Goal: Task Accomplishment & Management: Manage account settings

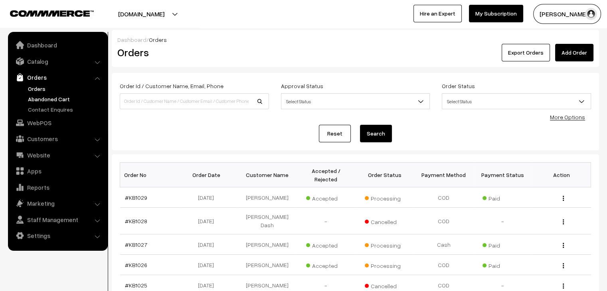
click at [54, 98] on link "Abandoned Cart" at bounding box center [65, 99] width 79 height 8
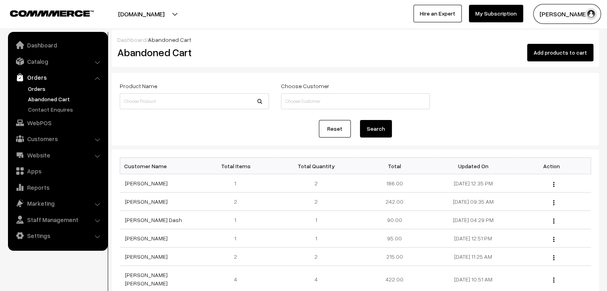
click at [32, 86] on link "Orders" at bounding box center [65, 89] width 79 height 8
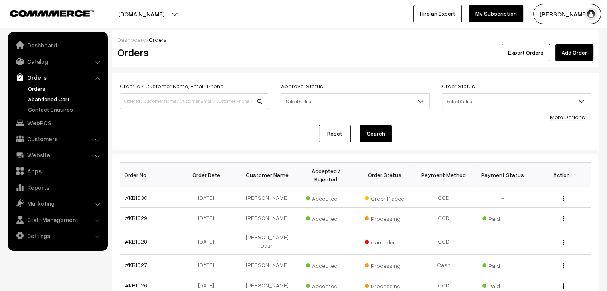
click at [53, 97] on link "Abandoned Cart" at bounding box center [65, 99] width 79 height 8
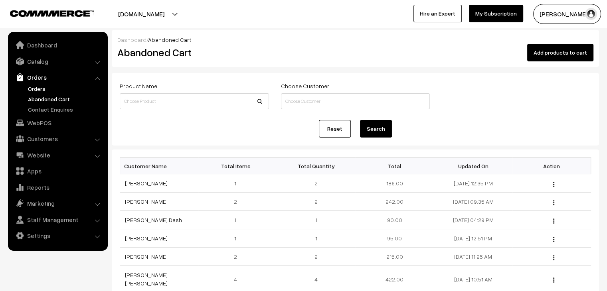
click at [40, 89] on link "Orders" at bounding box center [65, 89] width 79 height 8
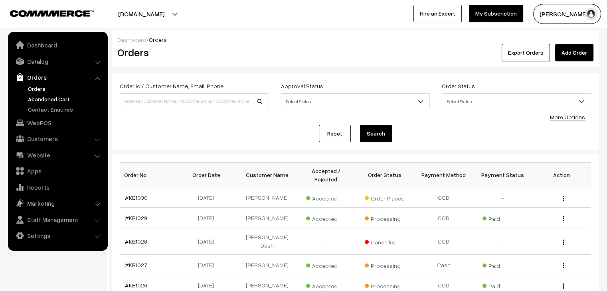
click at [55, 98] on link "Abandoned Cart" at bounding box center [65, 99] width 79 height 8
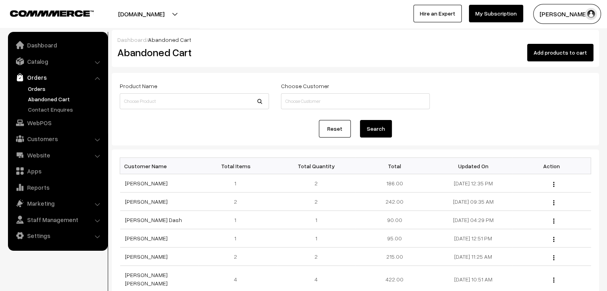
click at [33, 85] on link "Orders" at bounding box center [65, 89] width 79 height 8
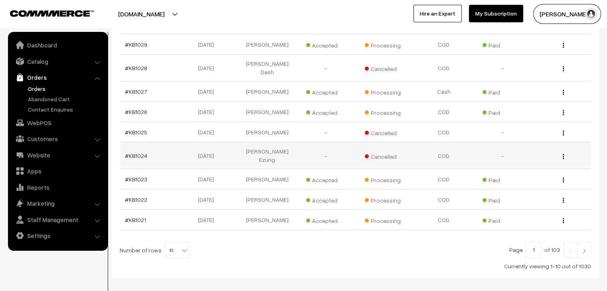
scroll to position [190, 0]
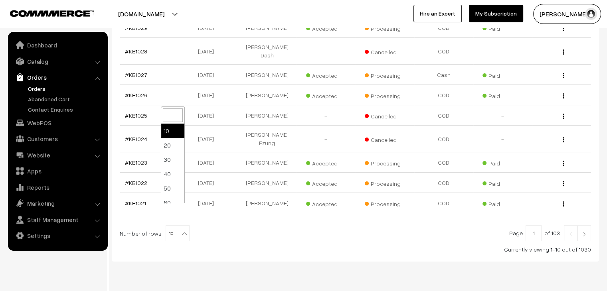
click at [170, 226] on span "10" at bounding box center [177, 234] width 23 height 16
select select "60"
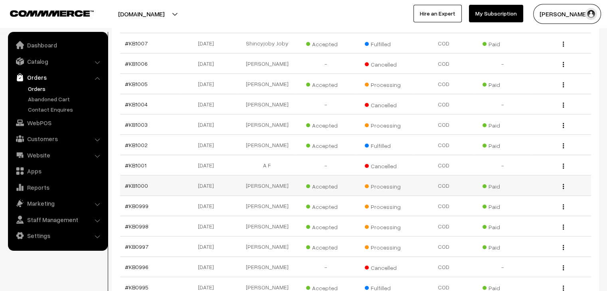
scroll to position [719, 0]
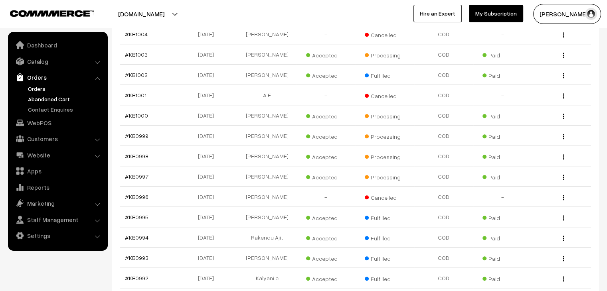
click at [64, 98] on link "Abandoned Cart" at bounding box center [65, 99] width 79 height 8
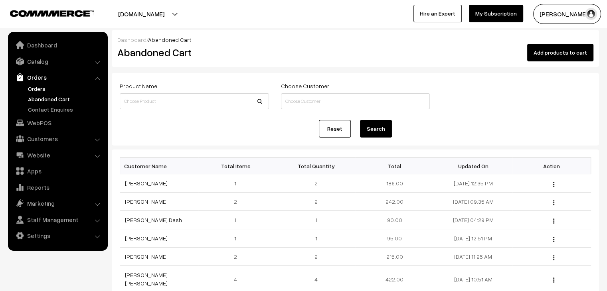
click at [38, 89] on link "Orders" at bounding box center [65, 89] width 79 height 8
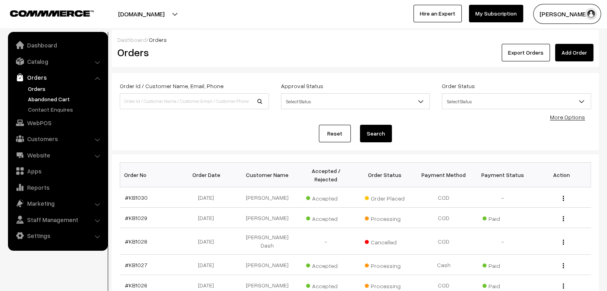
click at [57, 97] on link "Abandoned Cart" at bounding box center [65, 99] width 79 height 8
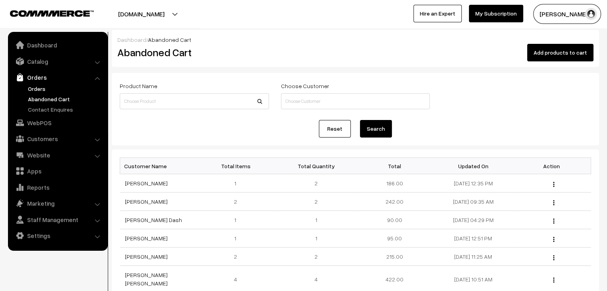
click at [40, 91] on link "Orders" at bounding box center [65, 89] width 79 height 8
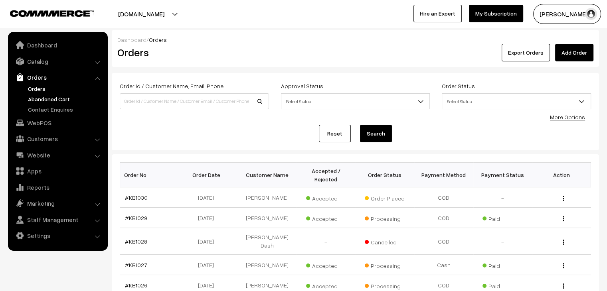
click at [51, 102] on link "Abandoned Cart" at bounding box center [65, 99] width 79 height 8
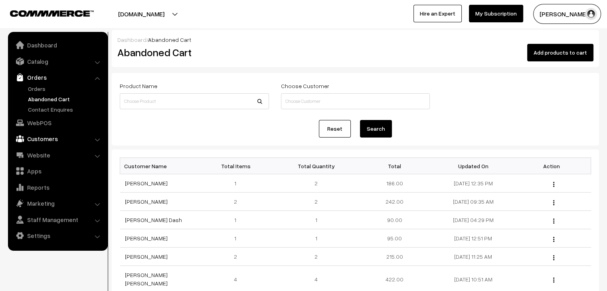
click at [46, 138] on link "Customers" at bounding box center [57, 139] width 95 height 14
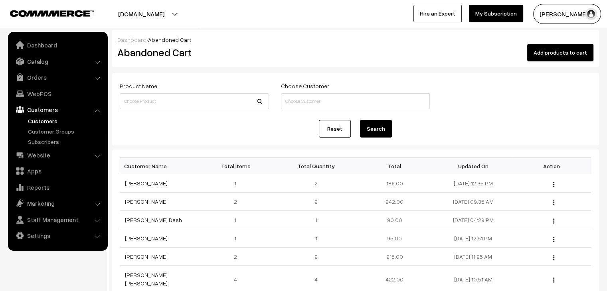
click at [45, 124] on link "Customers" at bounding box center [65, 121] width 79 height 8
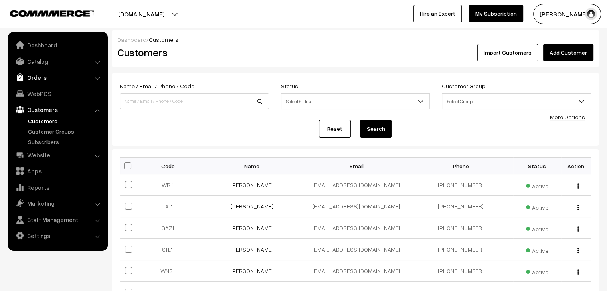
click at [37, 81] on link "Orders" at bounding box center [57, 77] width 95 height 14
click at [45, 95] on link "Abandoned Cart" at bounding box center [65, 99] width 79 height 8
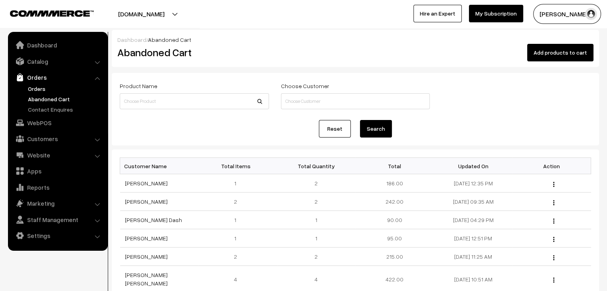
click at [38, 90] on link "Orders" at bounding box center [65, 89] width 79 height 8
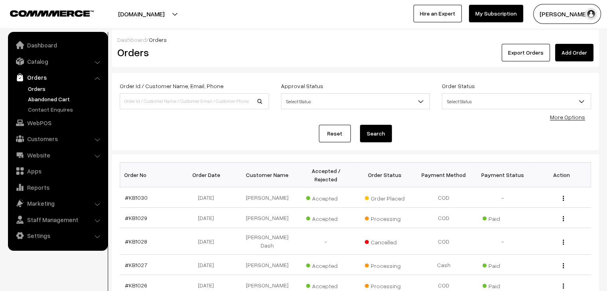
click at [58, 95] on link "Abandoned Cart" at bounding box center [65, 99] width 79 height 8
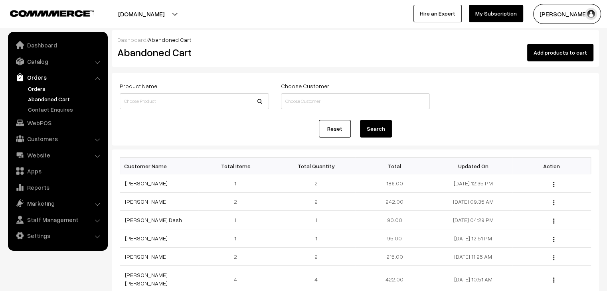
click at [42, 90] on link "Orders" at bounding box center [65, 89] width 79 height 8
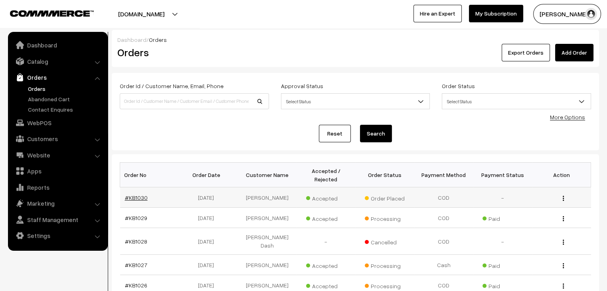
click at [143, 194] on link "#KB1030" at bounding box center [136, 197] width 23 height 7
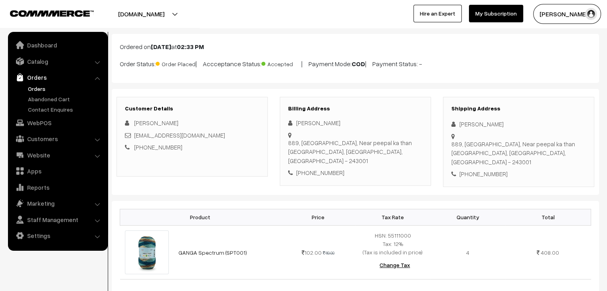
click at [42, 90] on link "Orders" at bounding box center [65, 89] width 79 height 8
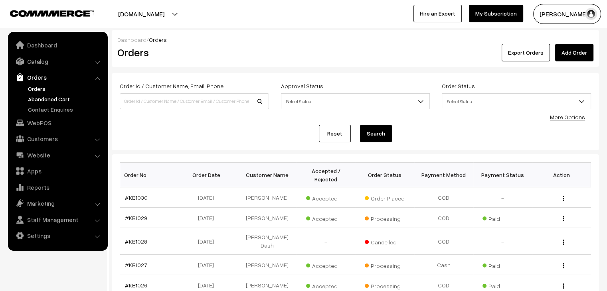
click at [45, 98] on link "Abandoned Cart" at bounding box center [65, 99] width 79 height 8
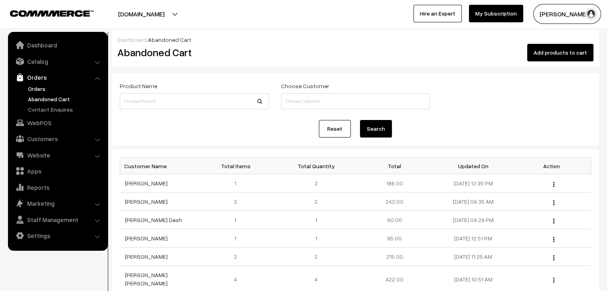
click at [32, 88] on link "Orders" at bounding box center [65, 89] width 79 height 8
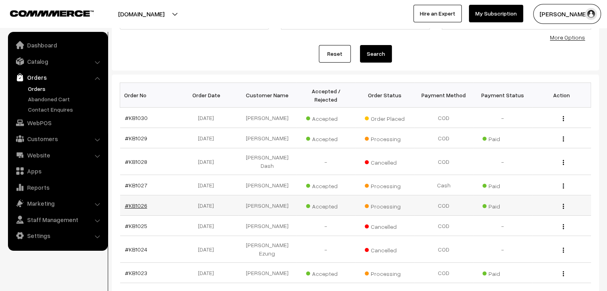
click at [134, 202] on link "#KB1026" at bounding box center [136, 205] width 22 height 7
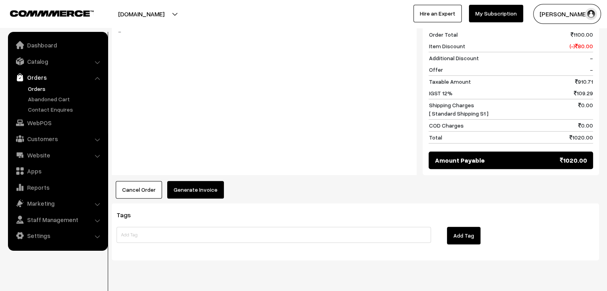
click at [193, 181] on button "Generate Invoice" at bounding box center [195, 190] width 57 height 18
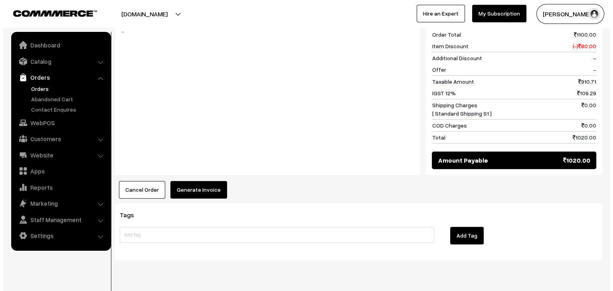
scroll to position [347, 0]
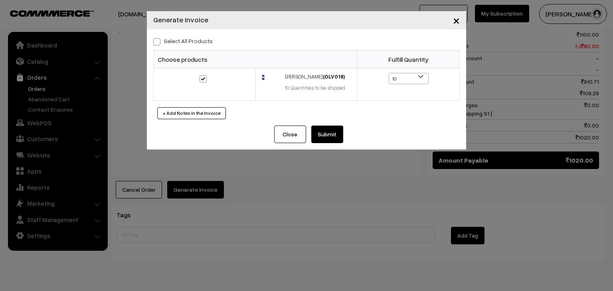
click at [170, 39] on label "Select All Products" at bounding box center [182, 41] width 59 height 8
click at [158, 39] on input "Select All Products" at bounding box center [155, 40] width 5 height 5
checkbox input "true"
click at [319, 134] on button "Submit" at bounding box center [327, 135] width 32 height 18
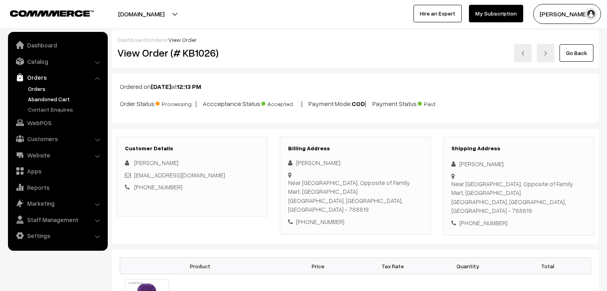
scroll to position [347, 0]
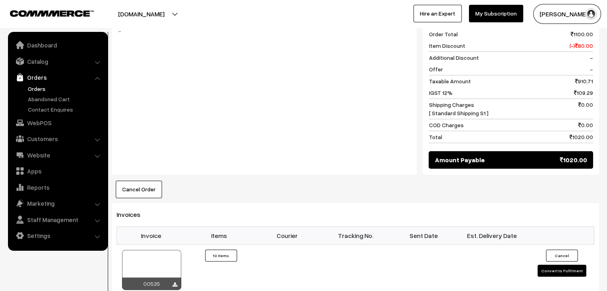
click at [42, 90] on link "Orders" at bounding box center [65, 89] width 79 height 8
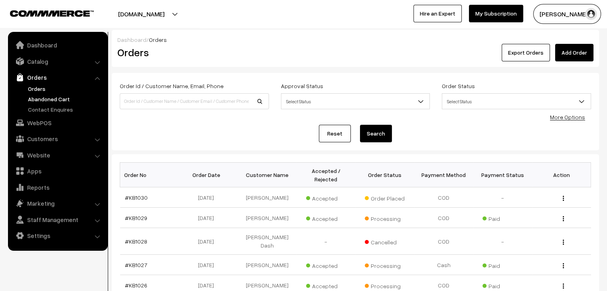
click at [65, 103] on link "Abandoned Cart" at bounding box center [65, 99] width 79 height 8
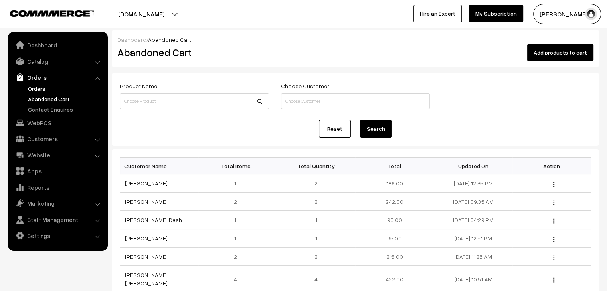
click at [43, 89] on link "Orders" at bounding box center [65, 89] width 79 height 8
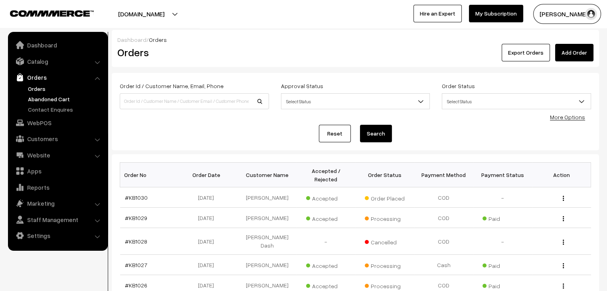
click at [56, 98] on link "Abandoned Cart" at bounding box center [65, 99] width 79 height 8
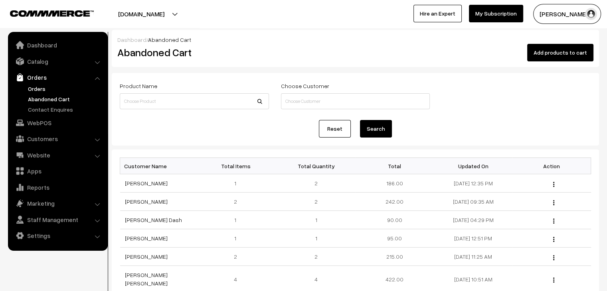
click at [47, 88] on link "Orders" at bounding box center [65, 89] width 79 height 8
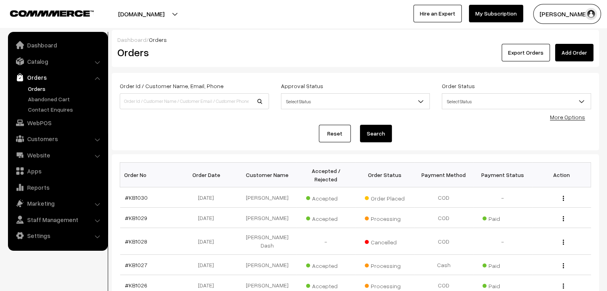
click at [32, 88] on link "Orders" at bounding box center [65, 89] width 79 height 8
click at [57, 99] on link "Abandoned Cart" at bounding box center [65, 99] width 79 height 8
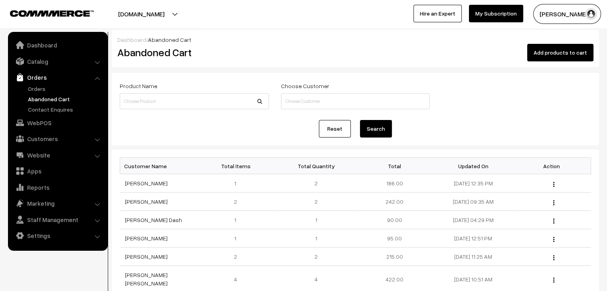
click at [42, 93] on link "Orders" at bounding box center [65, 89] width 79 height 8
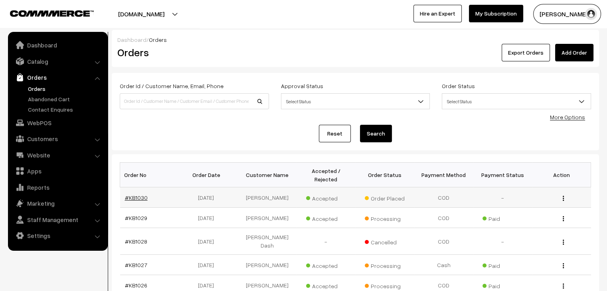
click at [135, 194] on link "#KB1030" at bounding box center [136, 197] width 23 height 7
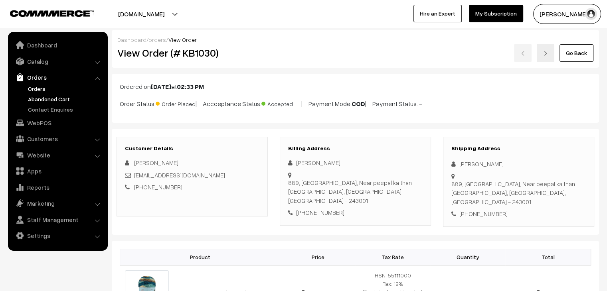
click at [53, 101] on link "Abandoned Cart" at bounding box center [65, 99] width 79 height 8
